Goal: Information Seeking & Learning: Understand process/instructions

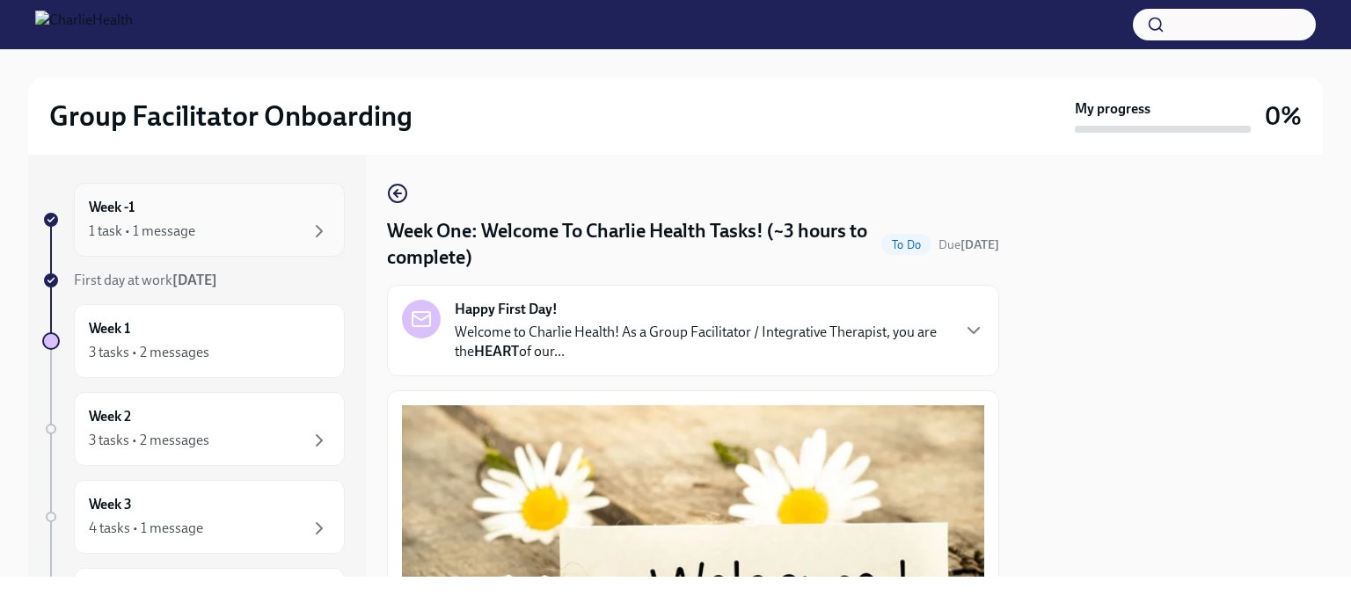
click at [292, 234] on div "1 task • 1 message" at bounding box center [209, 231] width 241 height 21
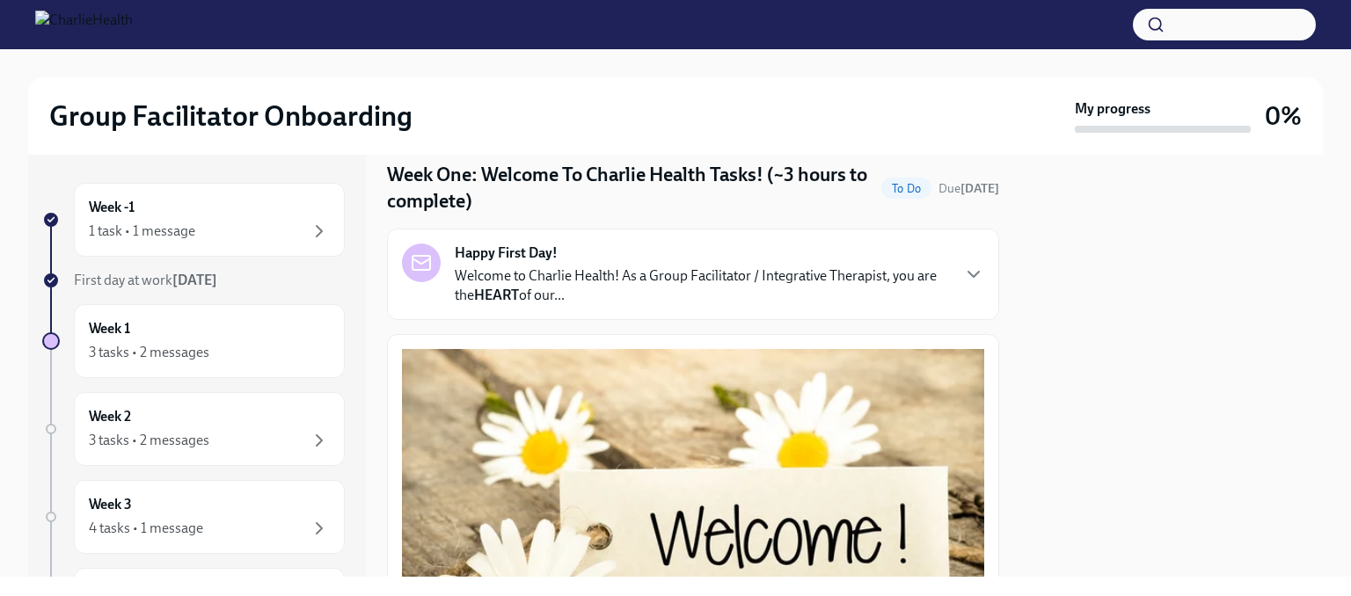
scroll to position [88, 0]
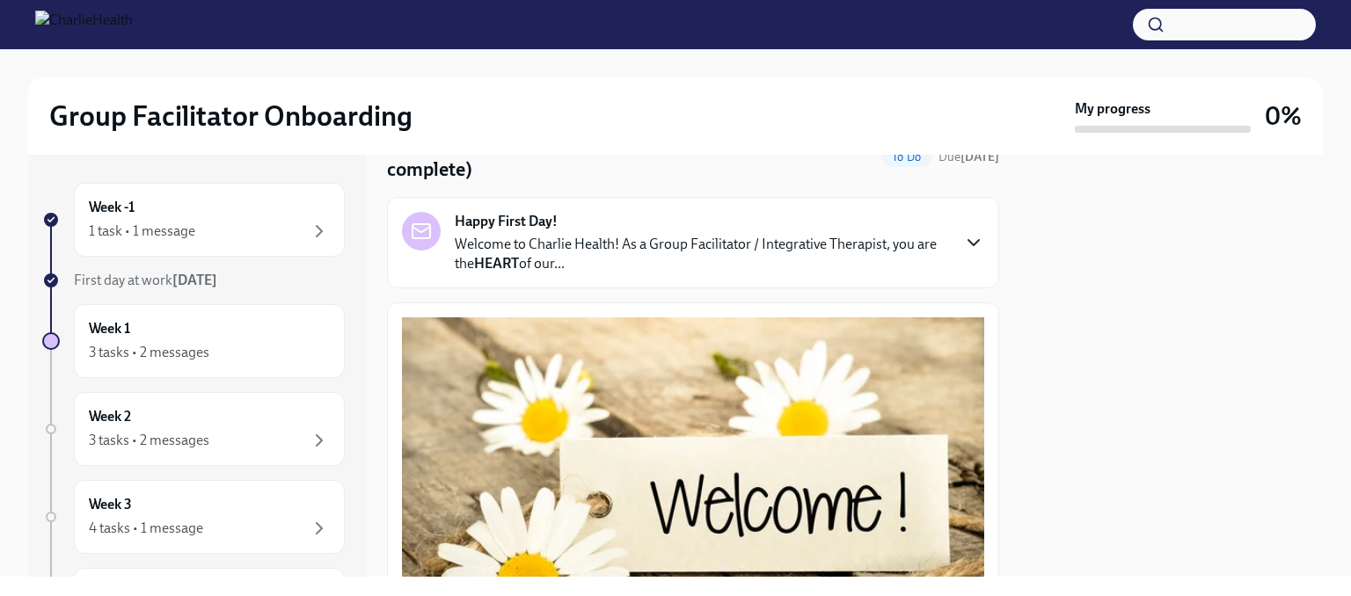
click at [969, 243] on icon "button" at bounding box center [974, 242] width 11 height 5
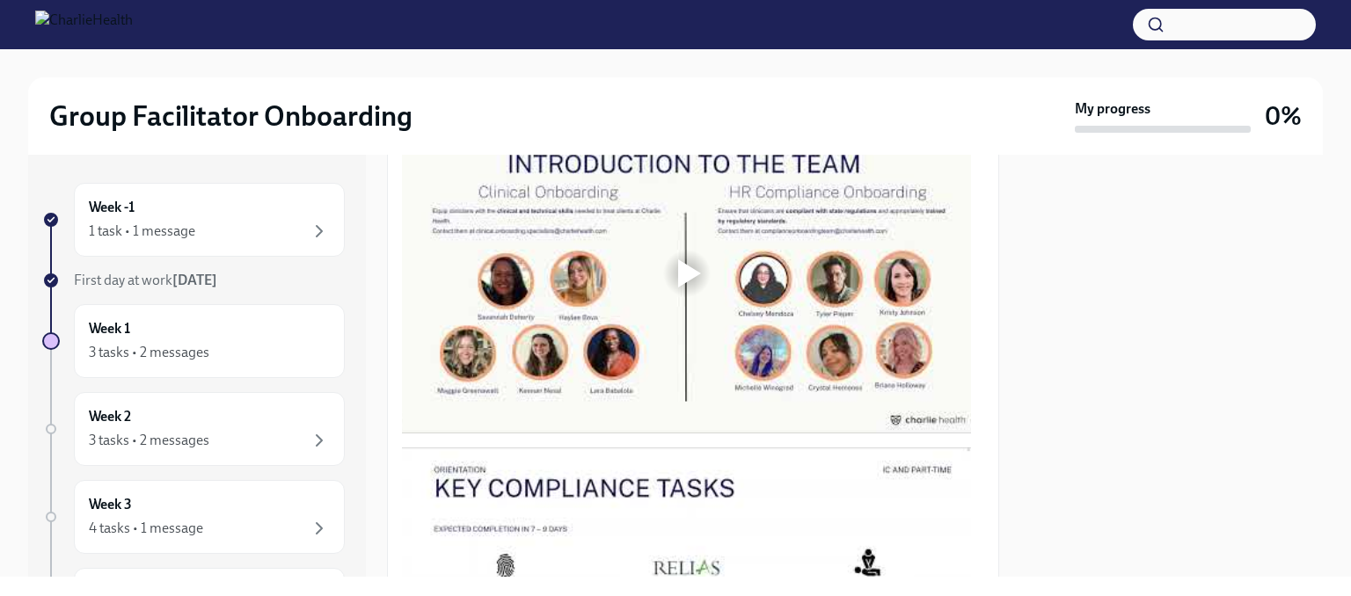
scroll to position [1495, 0]
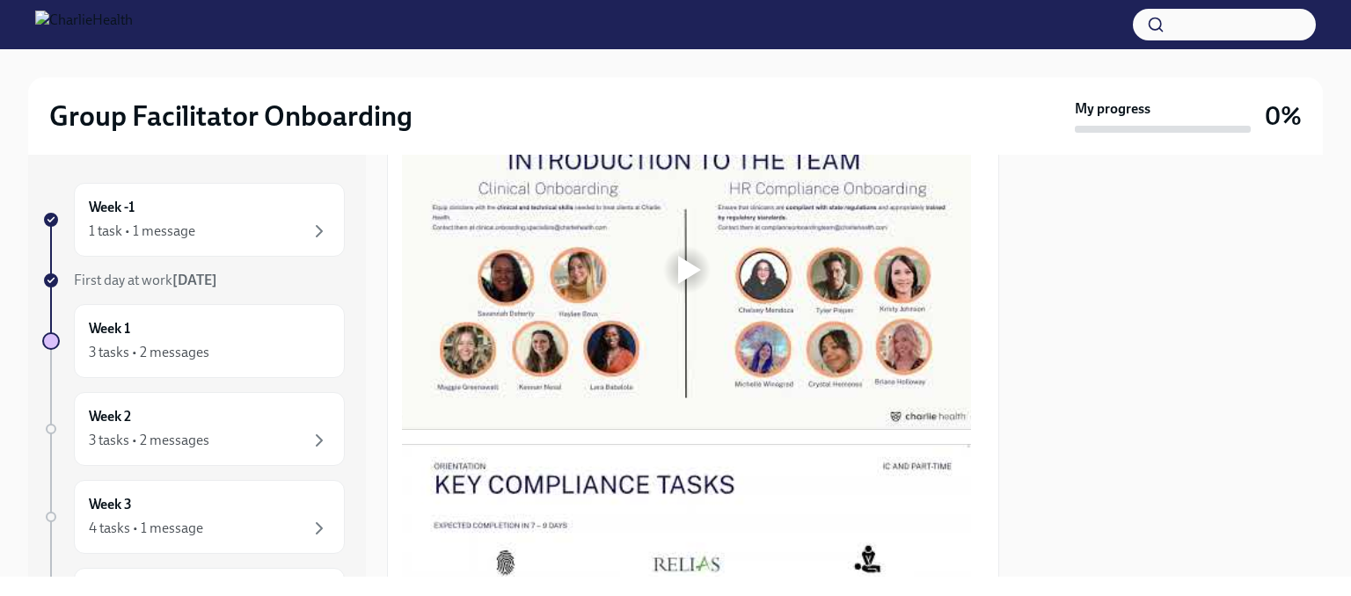
click at [685, 284] on div at bounding box center [689, 270] width 23 height 28
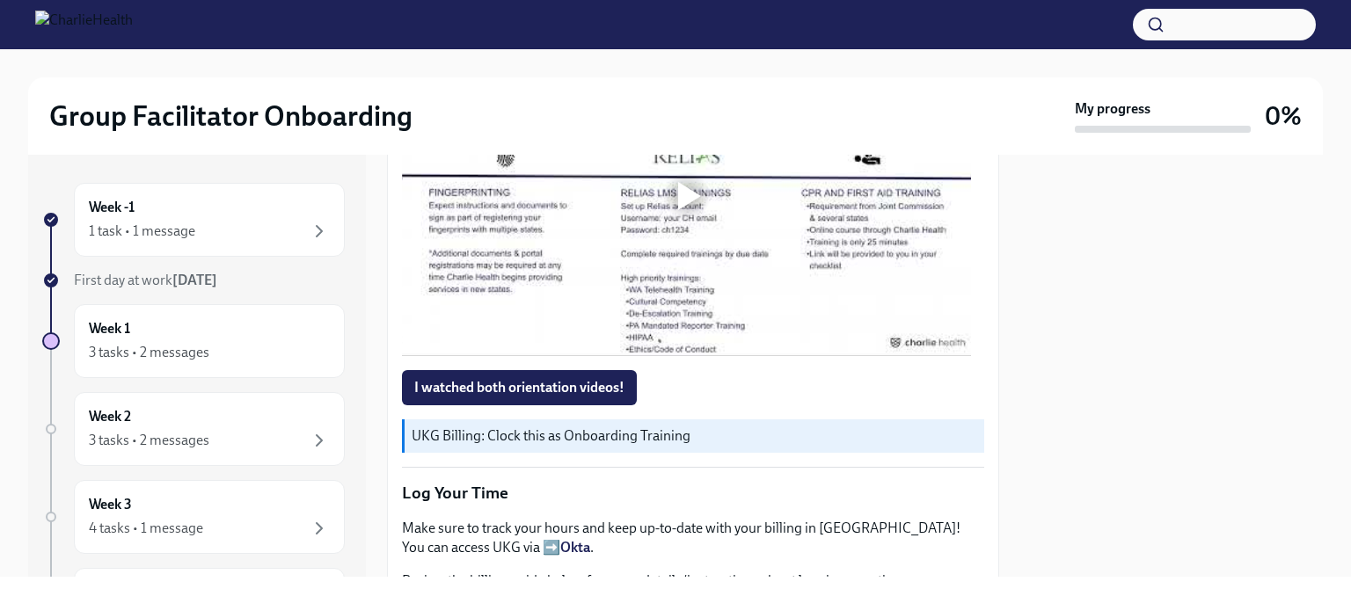
scroll to position [1935, 0]
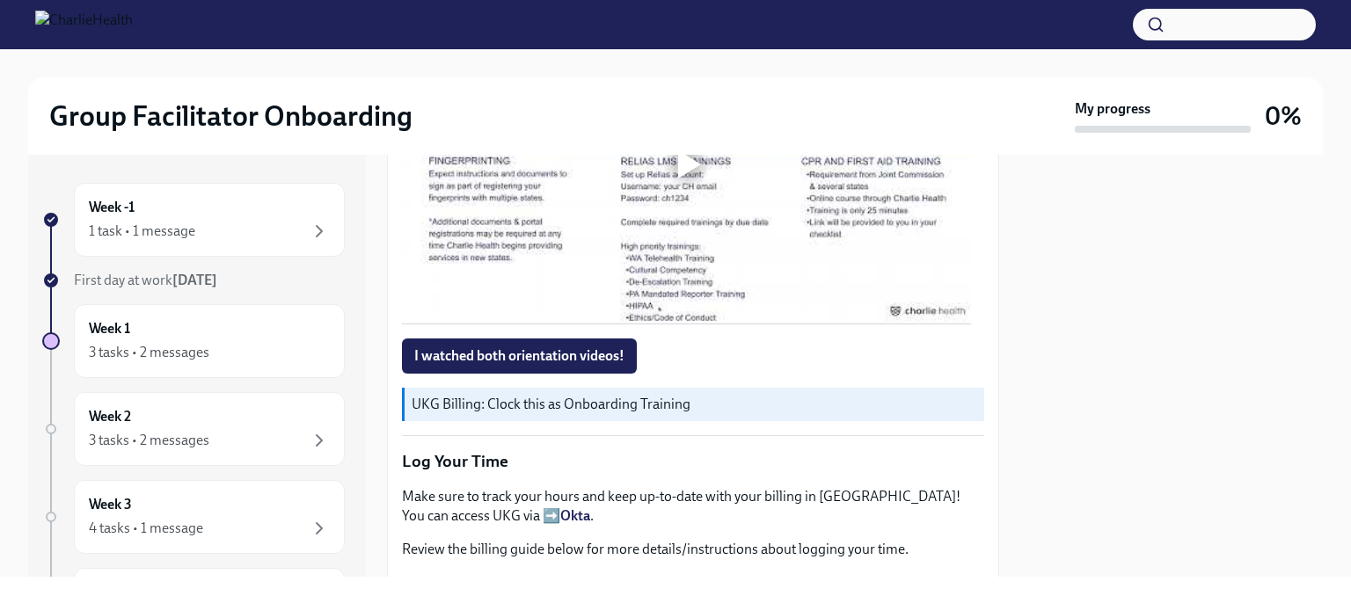
click at [693, 179] on div at bounding box center [689, 164] width 23 height 28
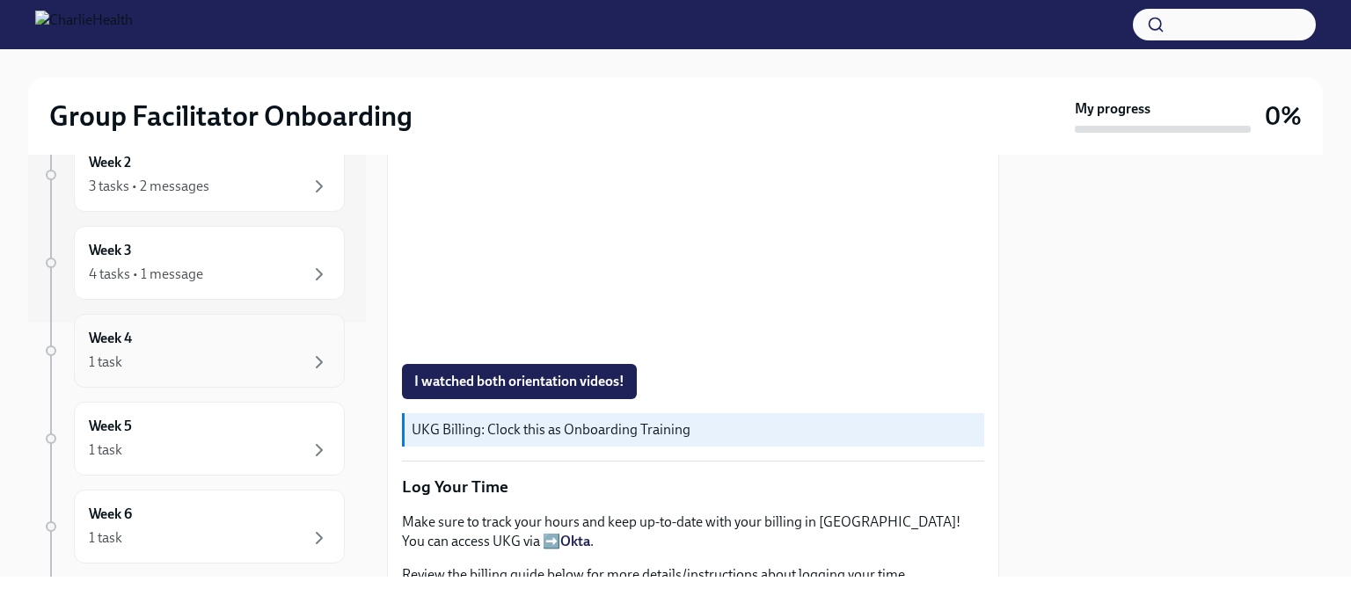
scroll to position [0, 0]
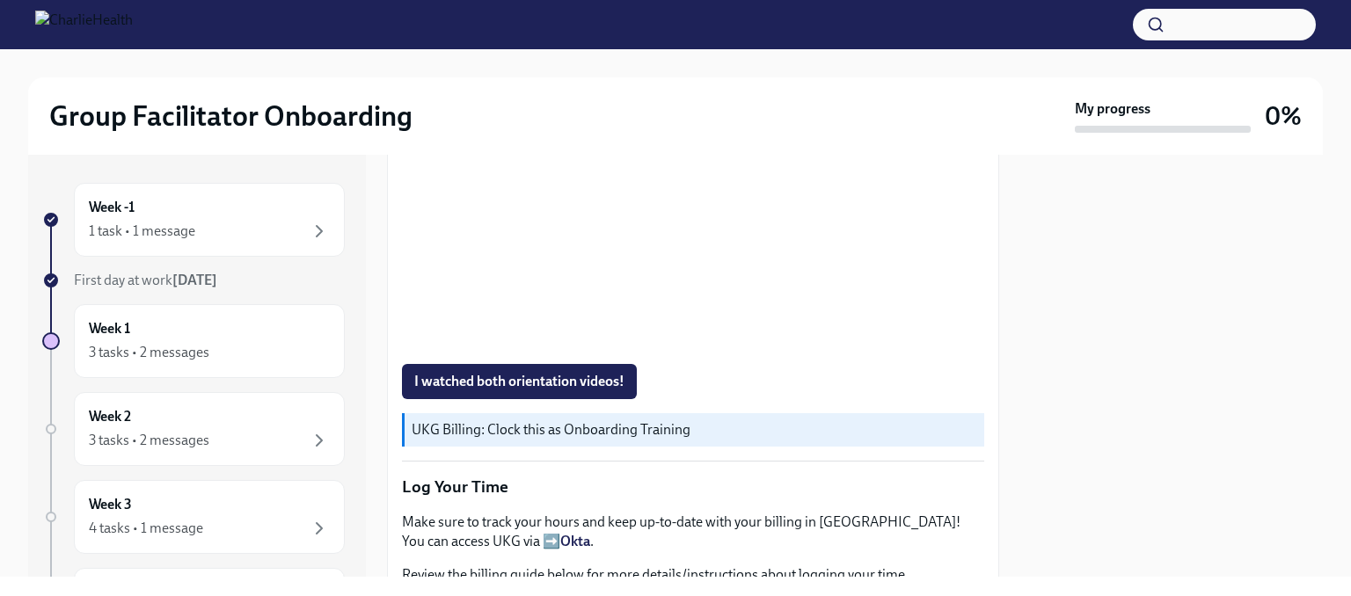
click at [987, 19] on div at bounding box center [675, 24] width 1351 height 49
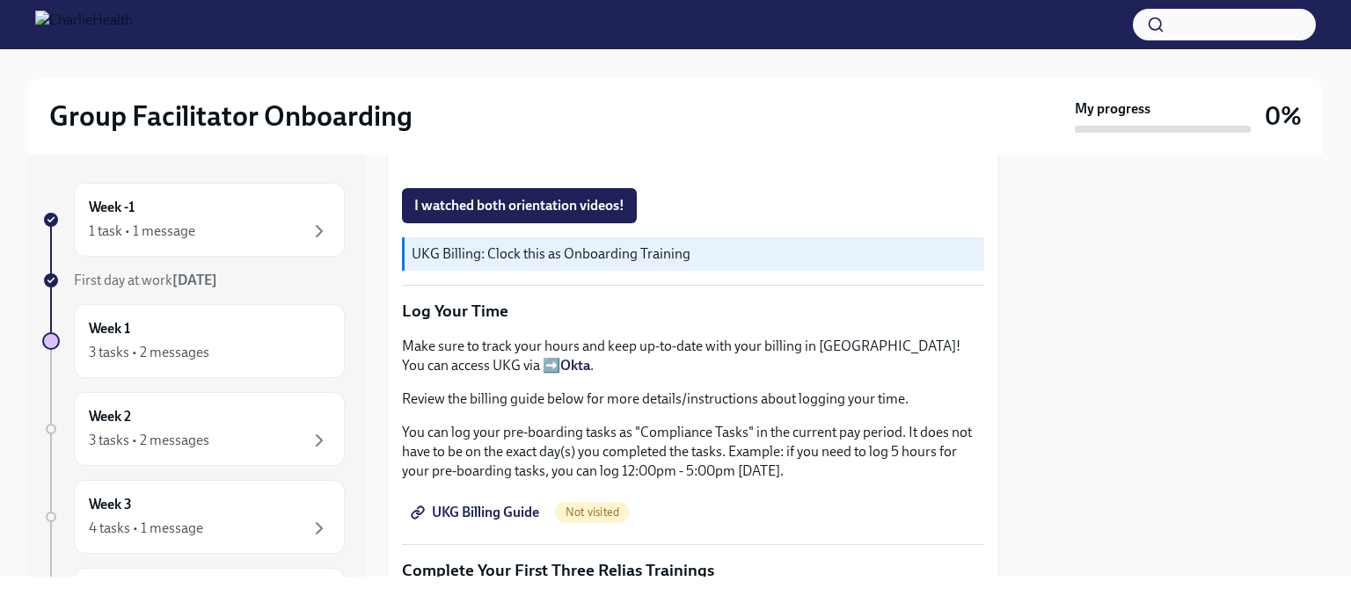
scroll to position [1998, 0]
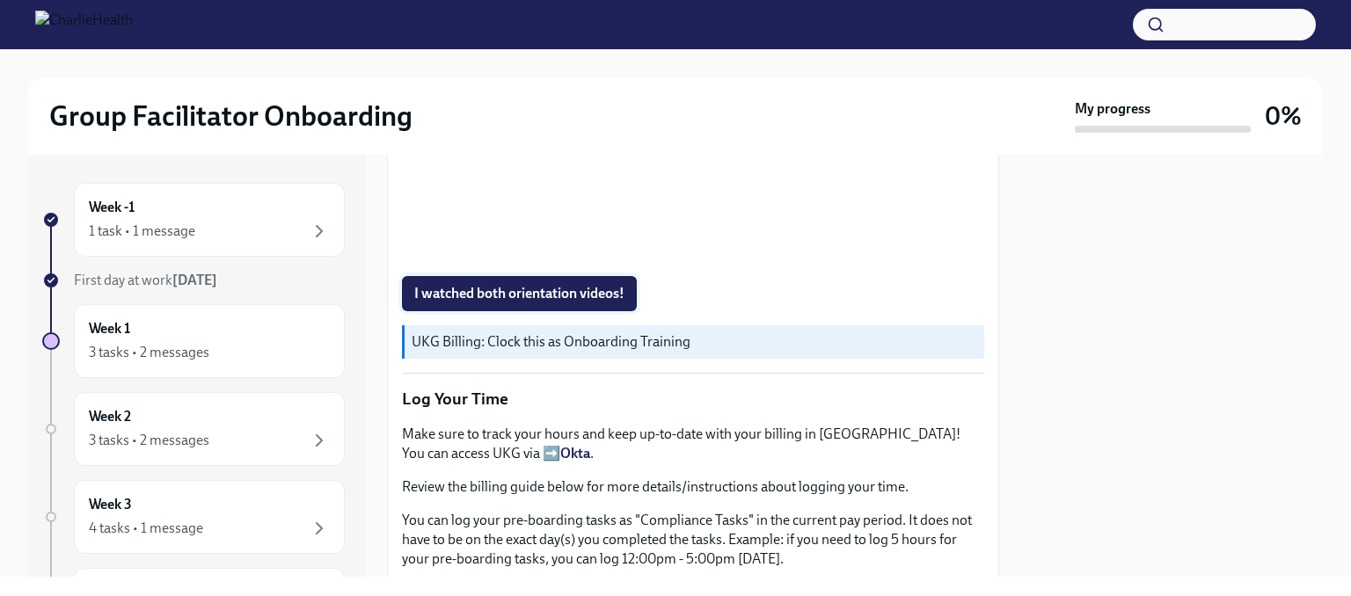
click at [475, 303] on span "I watched both orientation videos!" at bounding box center [519, 294] width 210 height 18
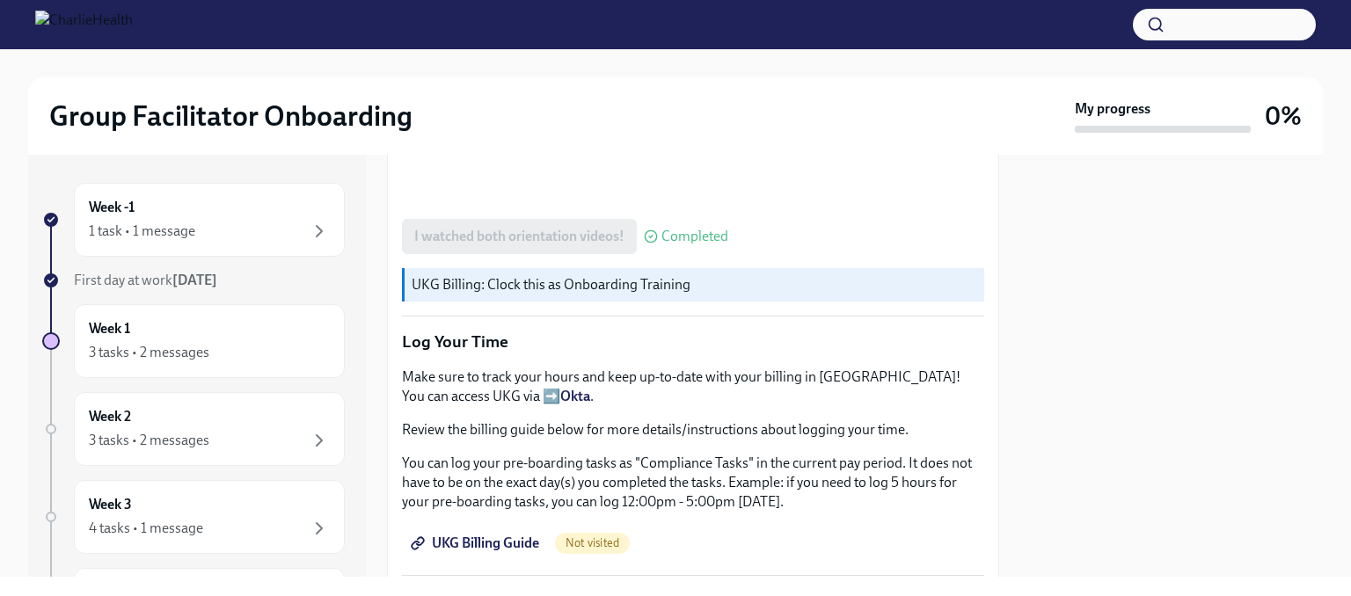
scroll to position [2086, 0]
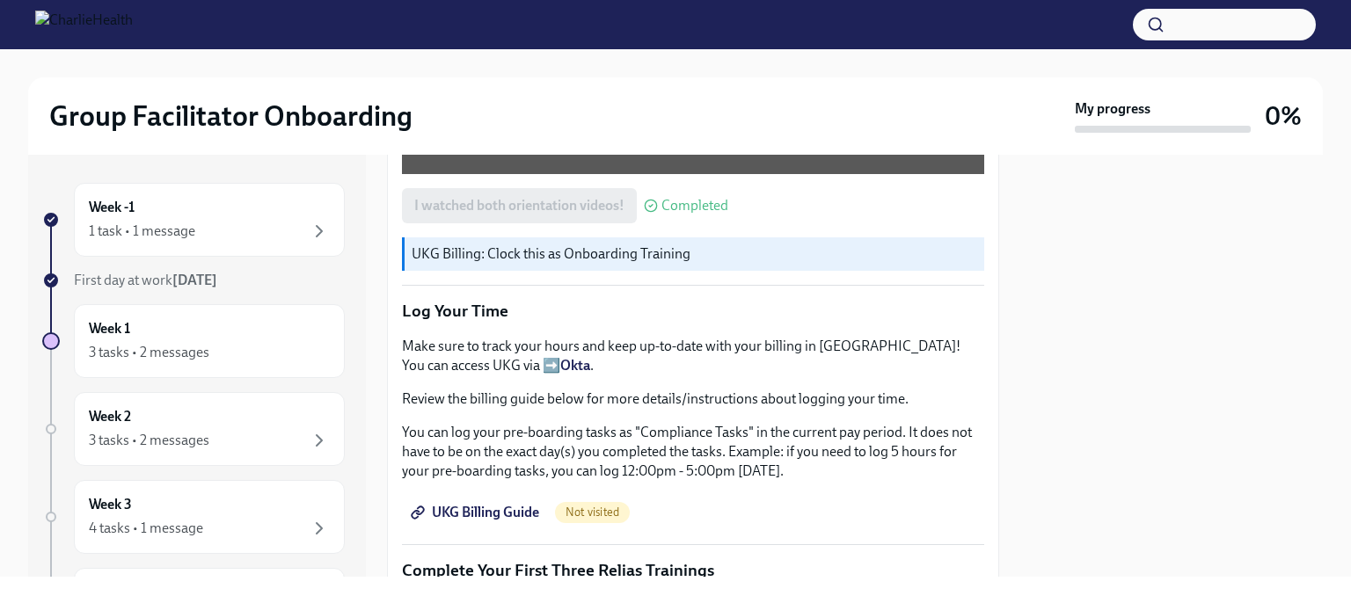
click at [501, 264] on p "UKG Billing: Clock this as Onboarding Training" at bounding box center [695, 254] width 566 height 19
click at [474, 264] on p "UKG Billing: Clock this as Onboarding Training" at bounding box center [695, 254] width 566 height 19
click at [468, 264] on p "UKG Billing: Clock this as Onboarding Training" at bounding box center [695, 254] width 566 height 19
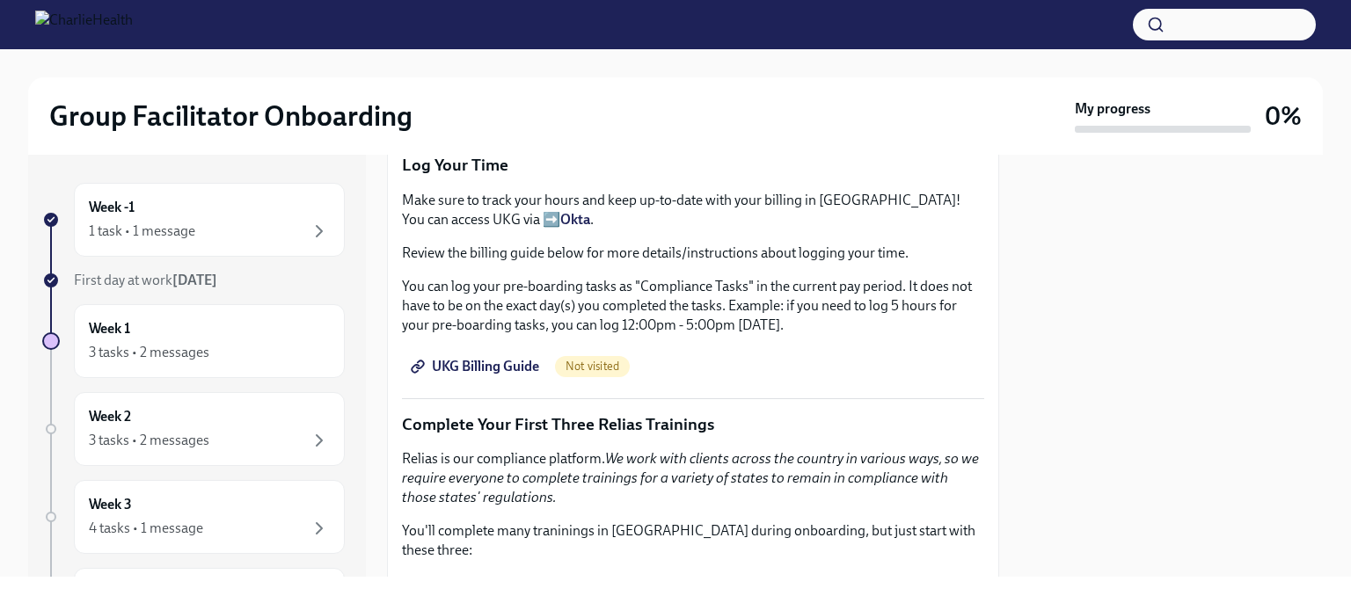
scroll to position [2262, 0]
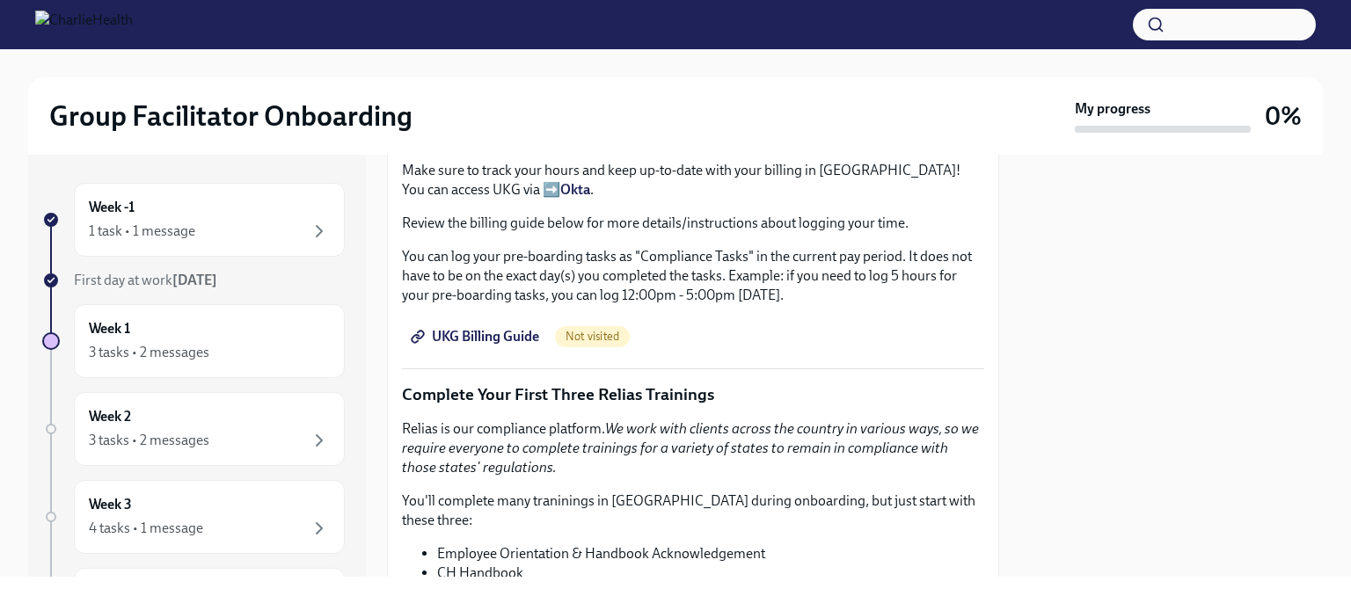
click at [550, 95] on div "UKG Billing: Clock this as Onboarding Training" at bounding box center [693, 78] width 582 height 33
click at [559, 88] on p "UKG Billing: Clock this as Onboarding Training" at bounding box center [695, 78] width 566 height 19
click at [426, 200] on p "Make sure to track your hours and keep up-to-date with your billing in UKG! You…" at bounding box center [693, 180] width 582 height 39
click at [560, 198] on strong "Okta" at bounding box center [575, 189] width 30 height 17
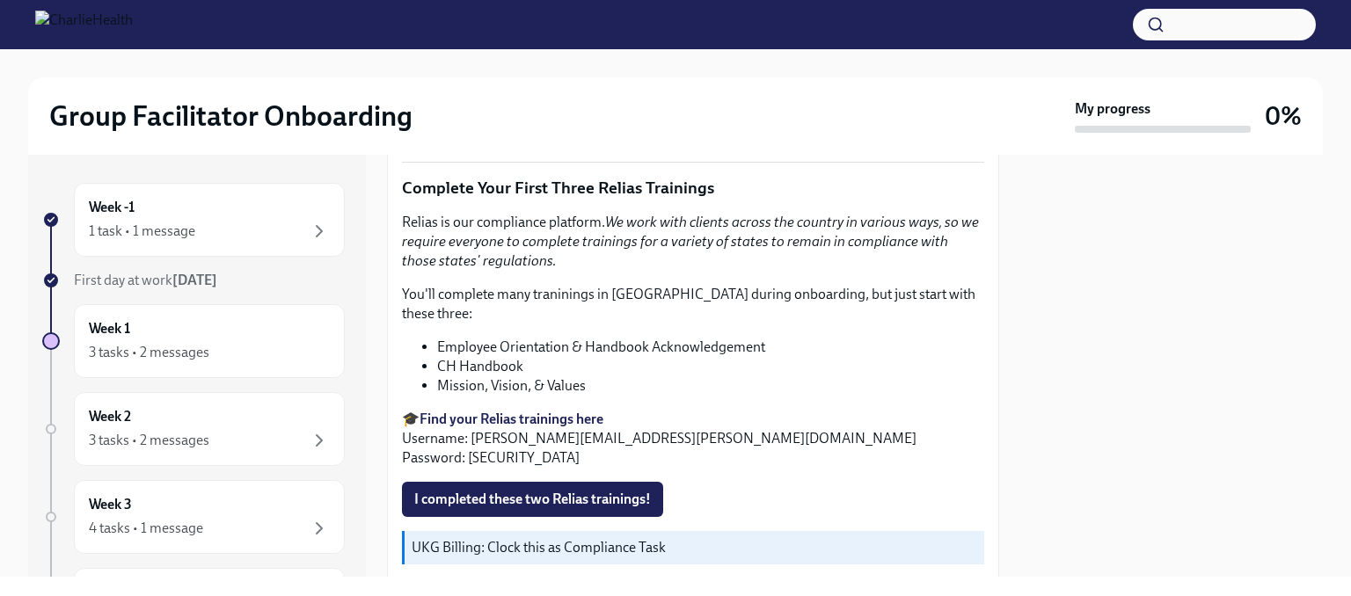
scroll to position [2438, 0]
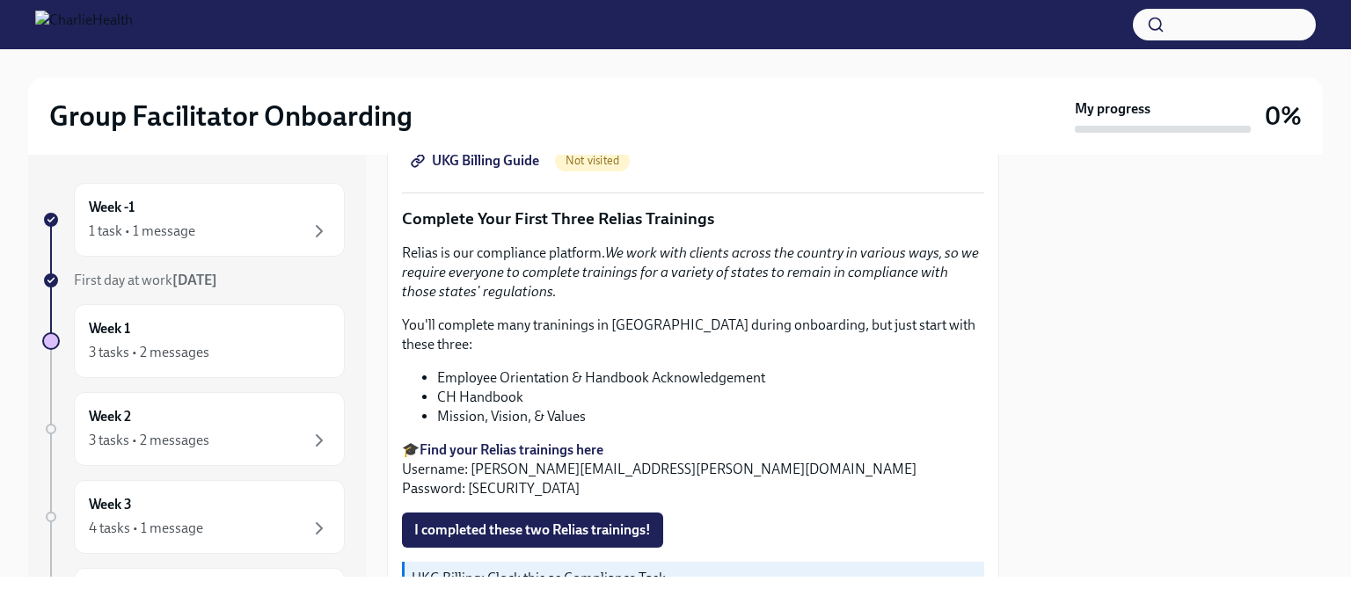
click at [523, 230] on p "Complete Your First Three Relias Trainings" at bounding box center [693, 219] width 582 height 23
click at [524, 230] on p "Complete Your First Three Relias Trainings" at bounding box center [693, 219] width 582 height 23
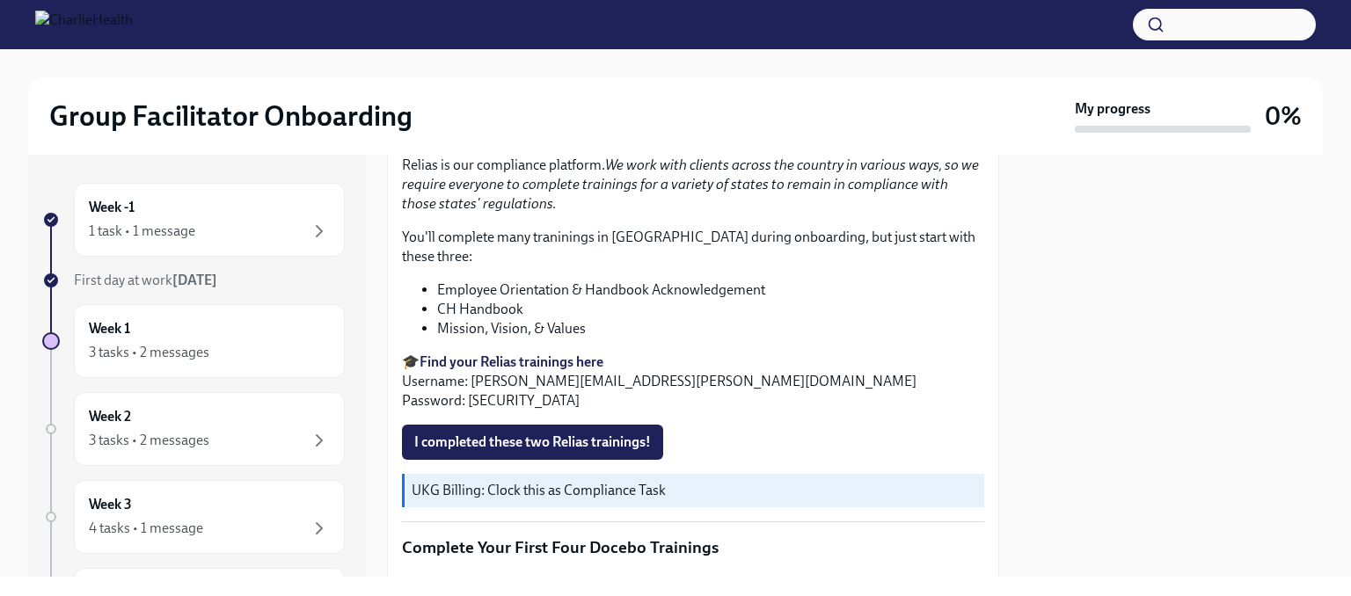
click at [529, 212] on em "We work with clients across the country in various ways, so we require everyone…" at bounding box center [690, 184] width 577 height 55
click at [530, 214] on p "Relias is our compliance platform. We work with clients across the country in v…" at bounding box center [693, 185] width 582 height 58
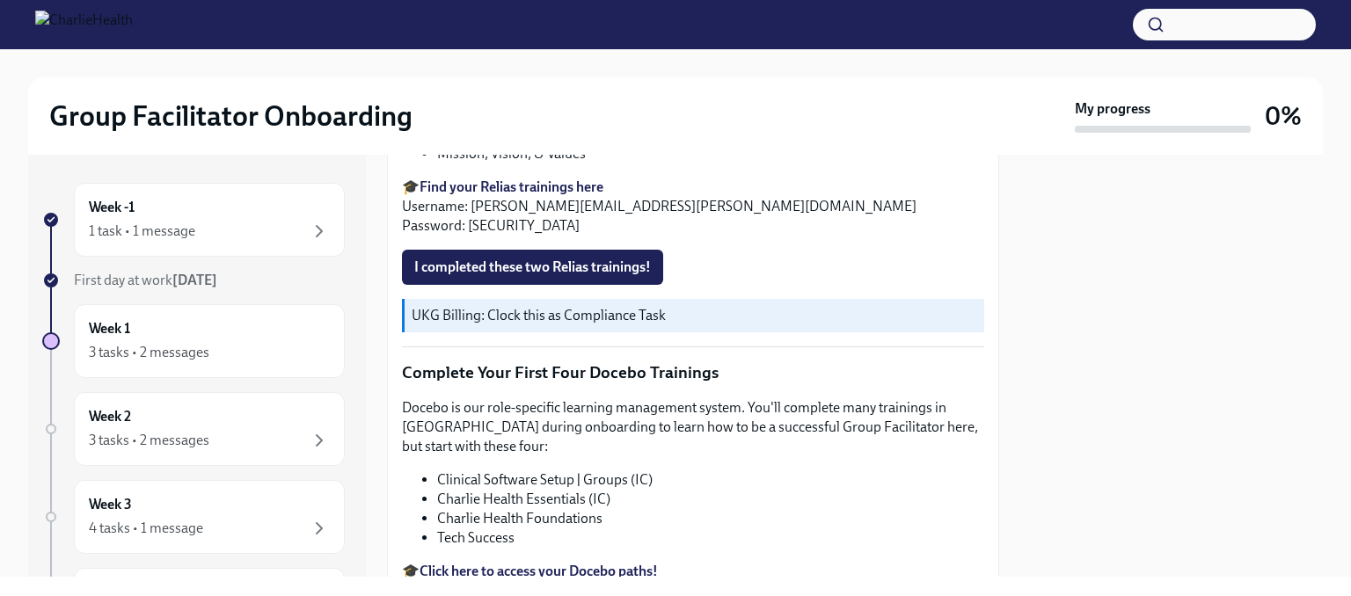
scroll to position [2701, 0]
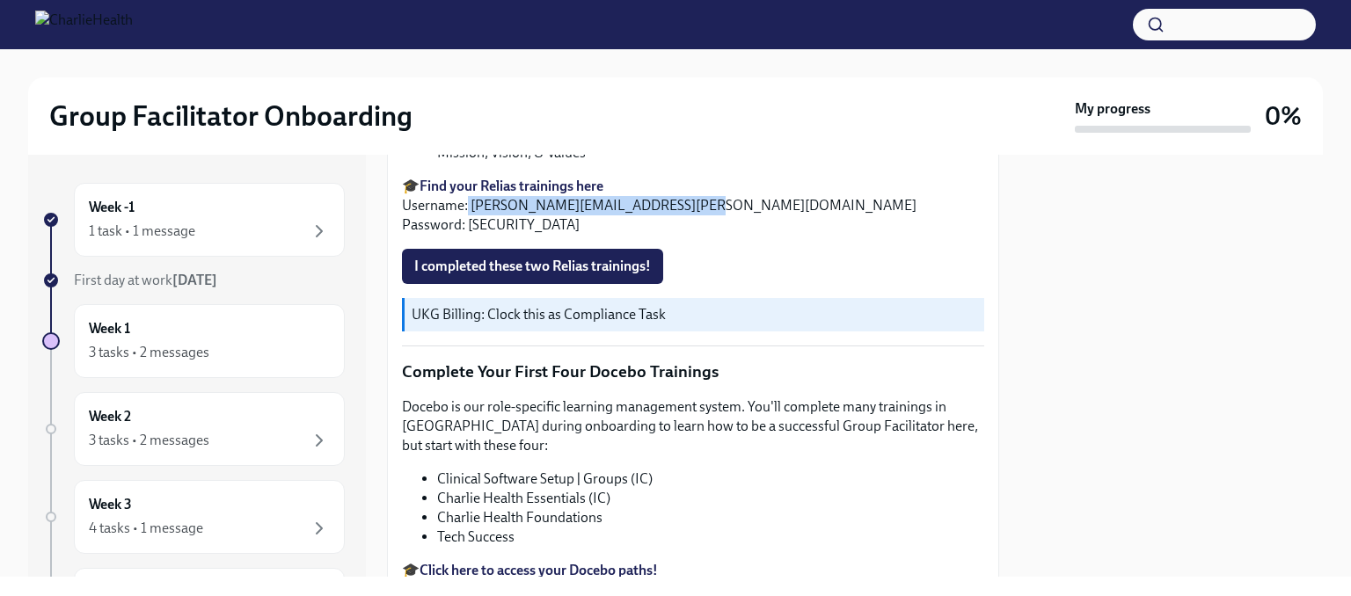
drag, startPoint x: 683, startPoint y: 384, endPoint x: 467, endPoint y: 384, distance: 216.4
click at [467, 235] on p "🎓 Find your Relias trainings here Username: nicholas.brown@charliehealth.com Pa…" at bounding box center [693, 206] width 582 height 58
copy p "nicholas.brown@charliehealth.com"
click at [509, 235] on div "Relias is our compliance platform. We work with clients across the country in v…" at bounding box center [693, 107] width 582 height 255
click at [509, 194] on strong "Find your Relias trainings here" at bounding box center [512, 186] width 184 height 17
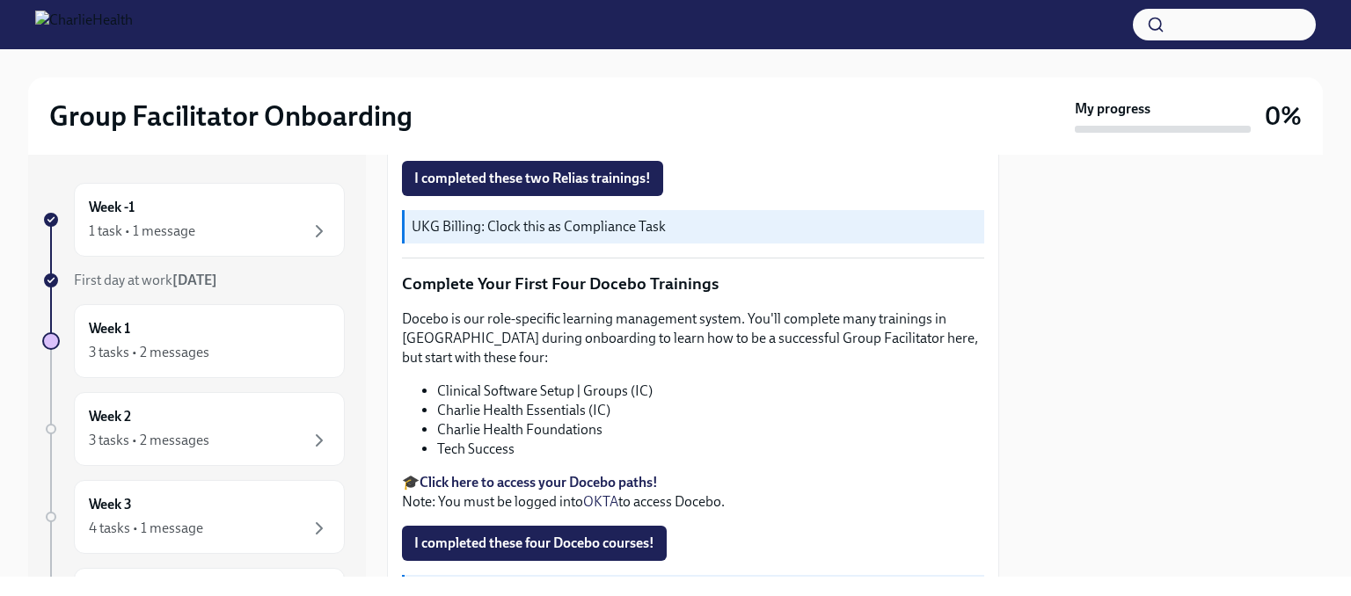
scroll to position [2877, 0]
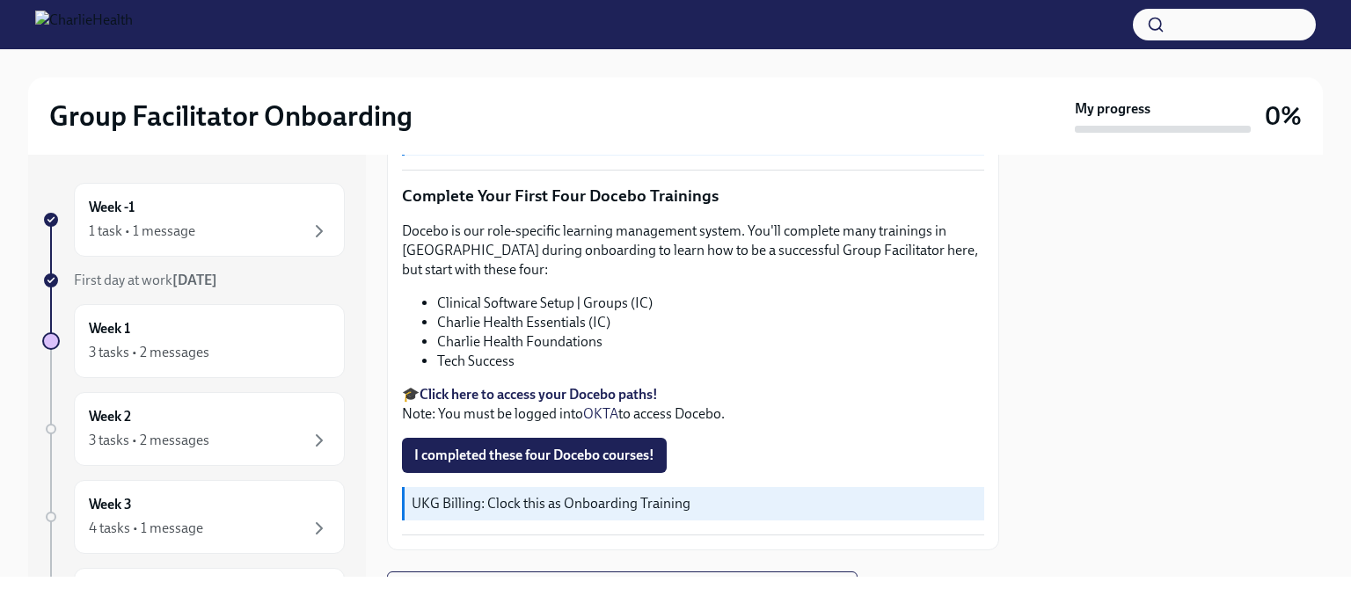
click at [586, 99] on span "I completed these two Relias trainings!" at bounding box center [532, 91] width 237 height 18
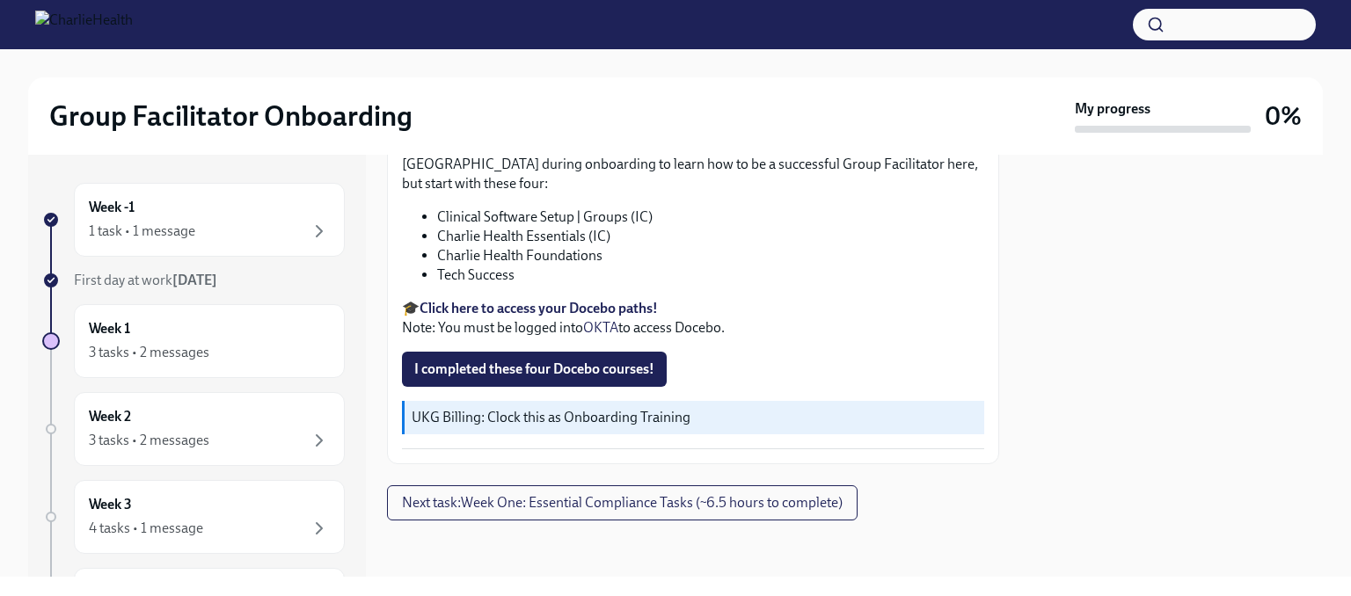
scroll to position [2965, 0]
click at [547, 121] on p "Complete Your First Four Docebo Trainings" at bounding box center [693, 110] width 582 height 23
click at [552, 121] on p "Complete Your First Four Docebo Trainings" at bounding box center [693, 110] width 582 height 23
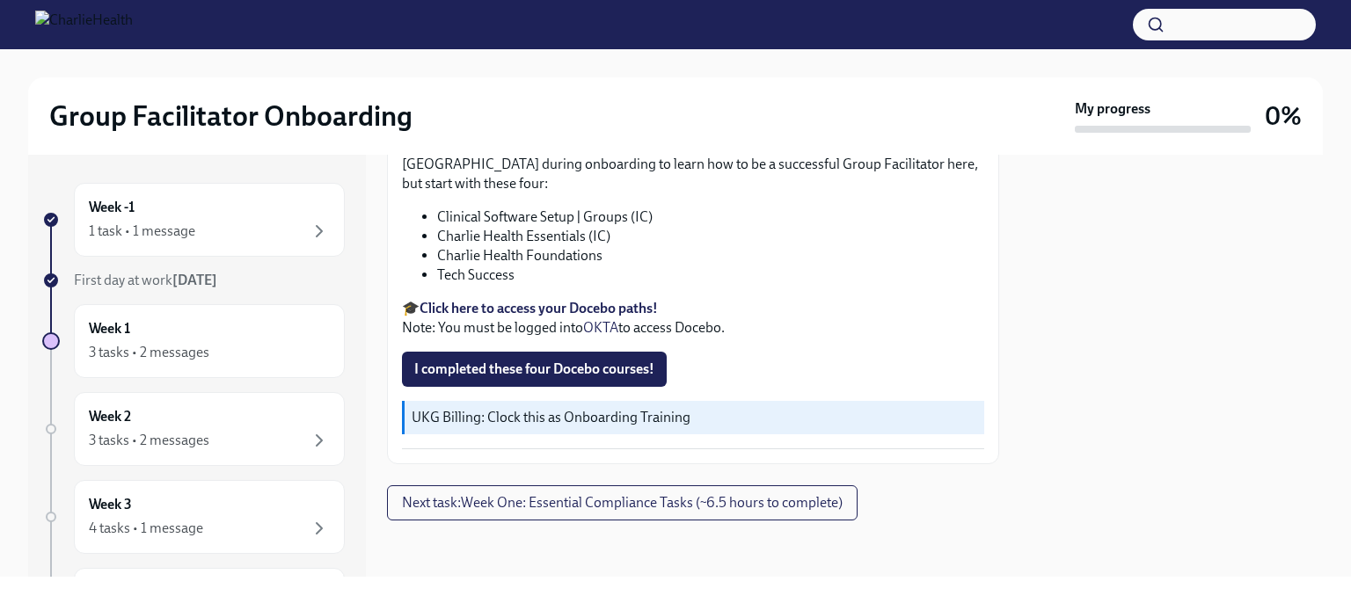
click at [556, 317] on strong "Click here to access your Docebo paths!" at bounding box center [539, 308] width 238 height 17
